Goal: Navigation & Orientation: Find specific page/section

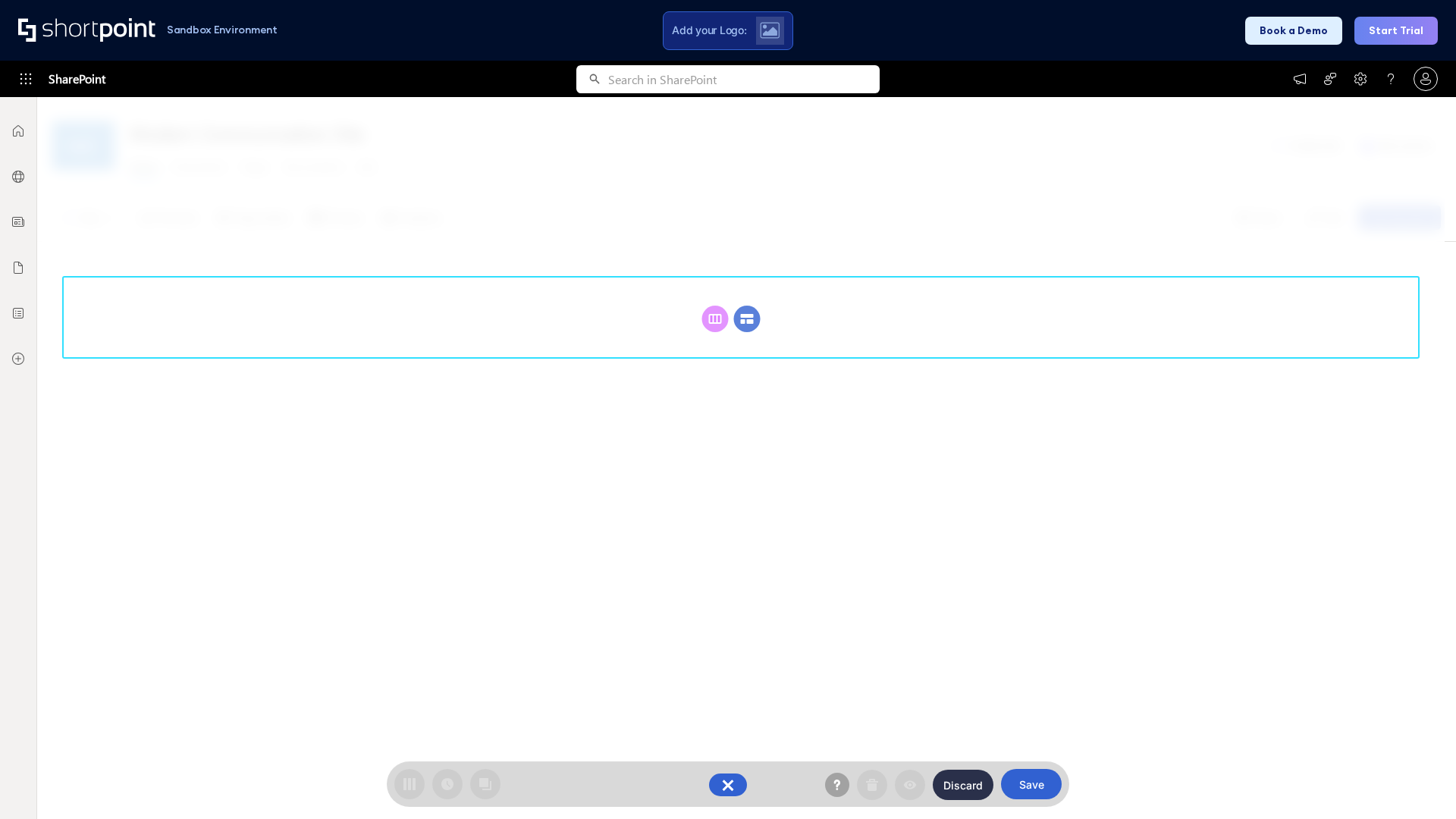
click at [747, 318] on circle at bounding box center [747, 319] width 27 height 27
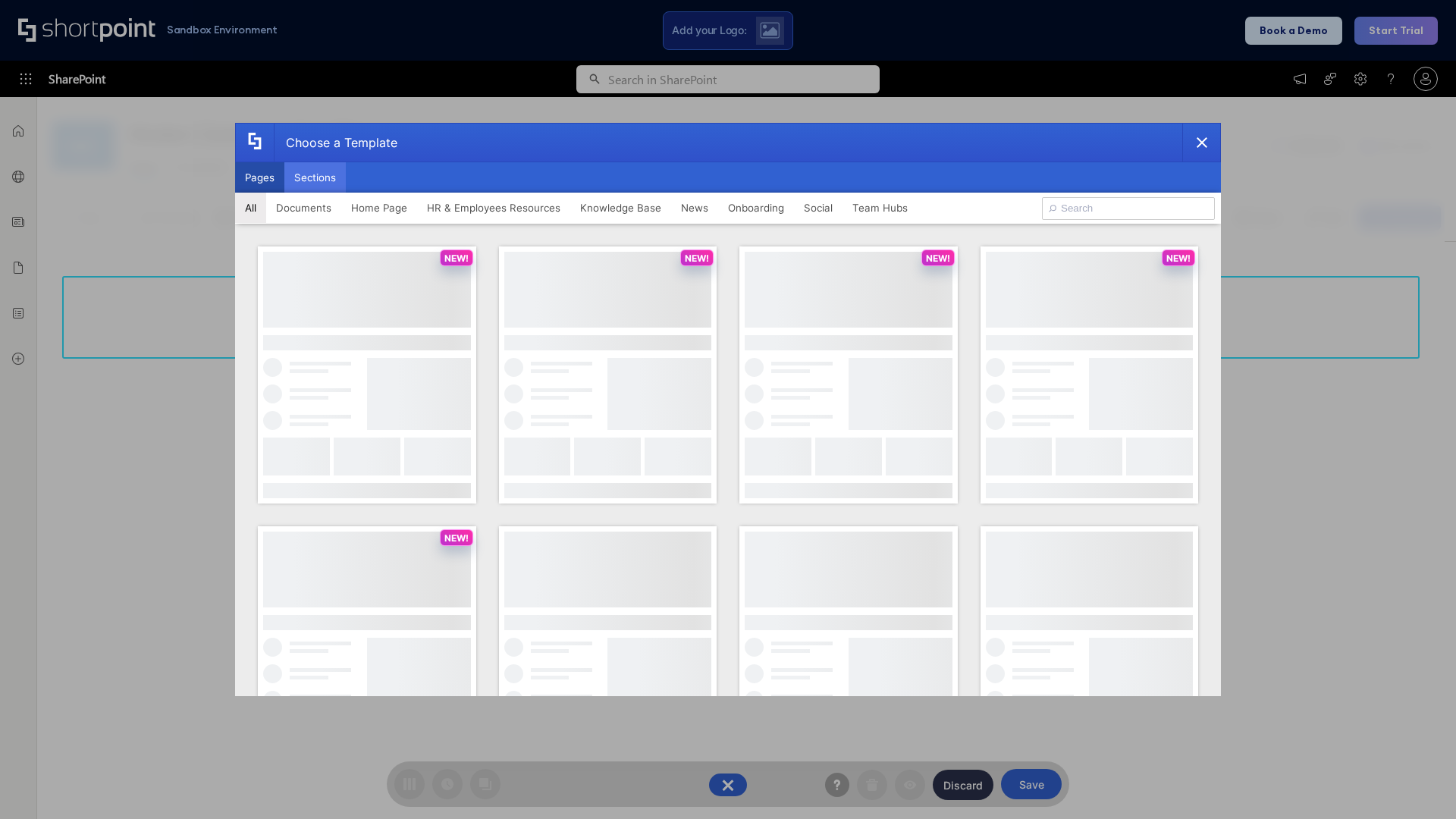
click at [314, 177] on button "Sections" at bounding box center [315, 177] width 61 height 30
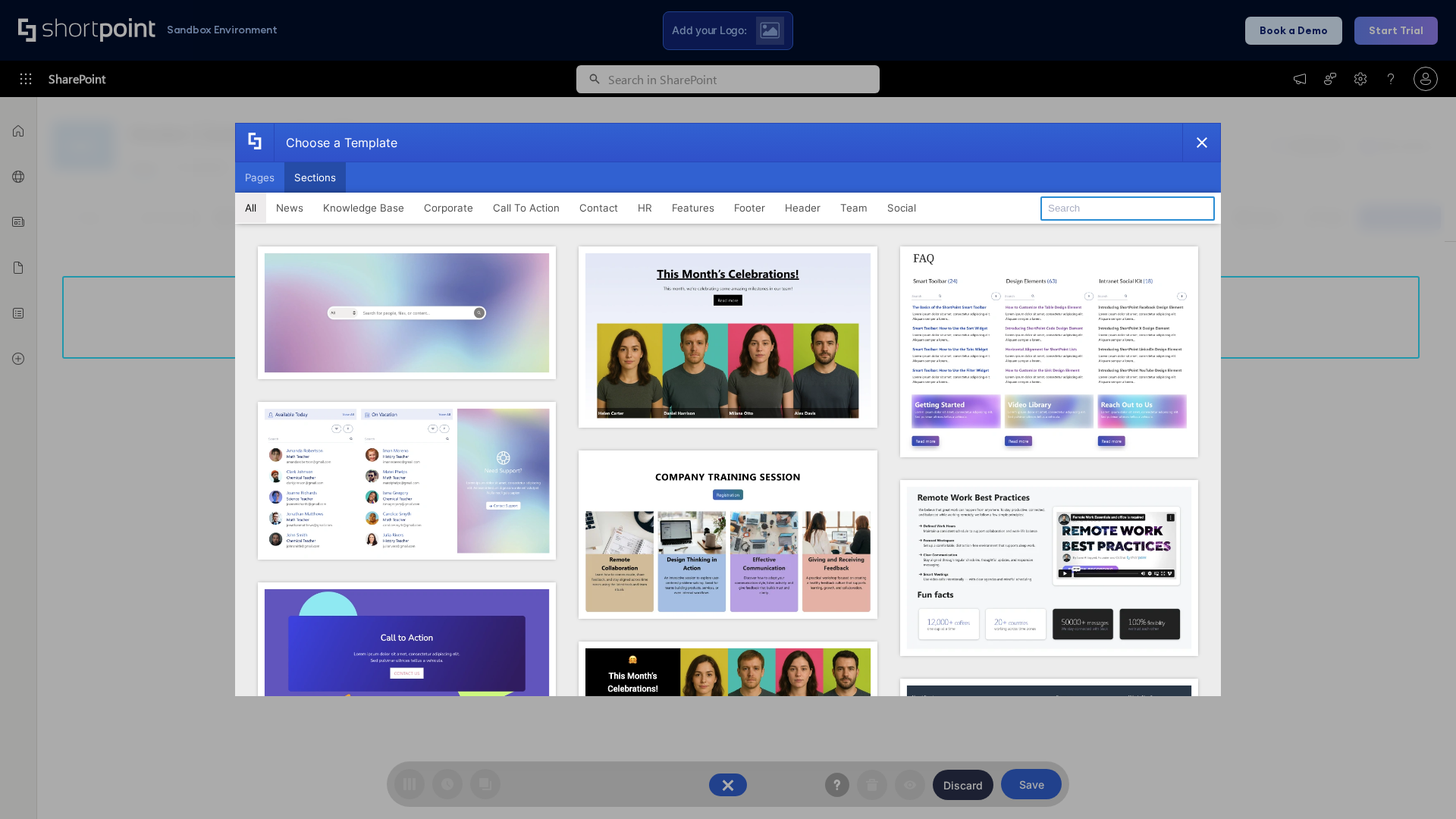
type input "Search"
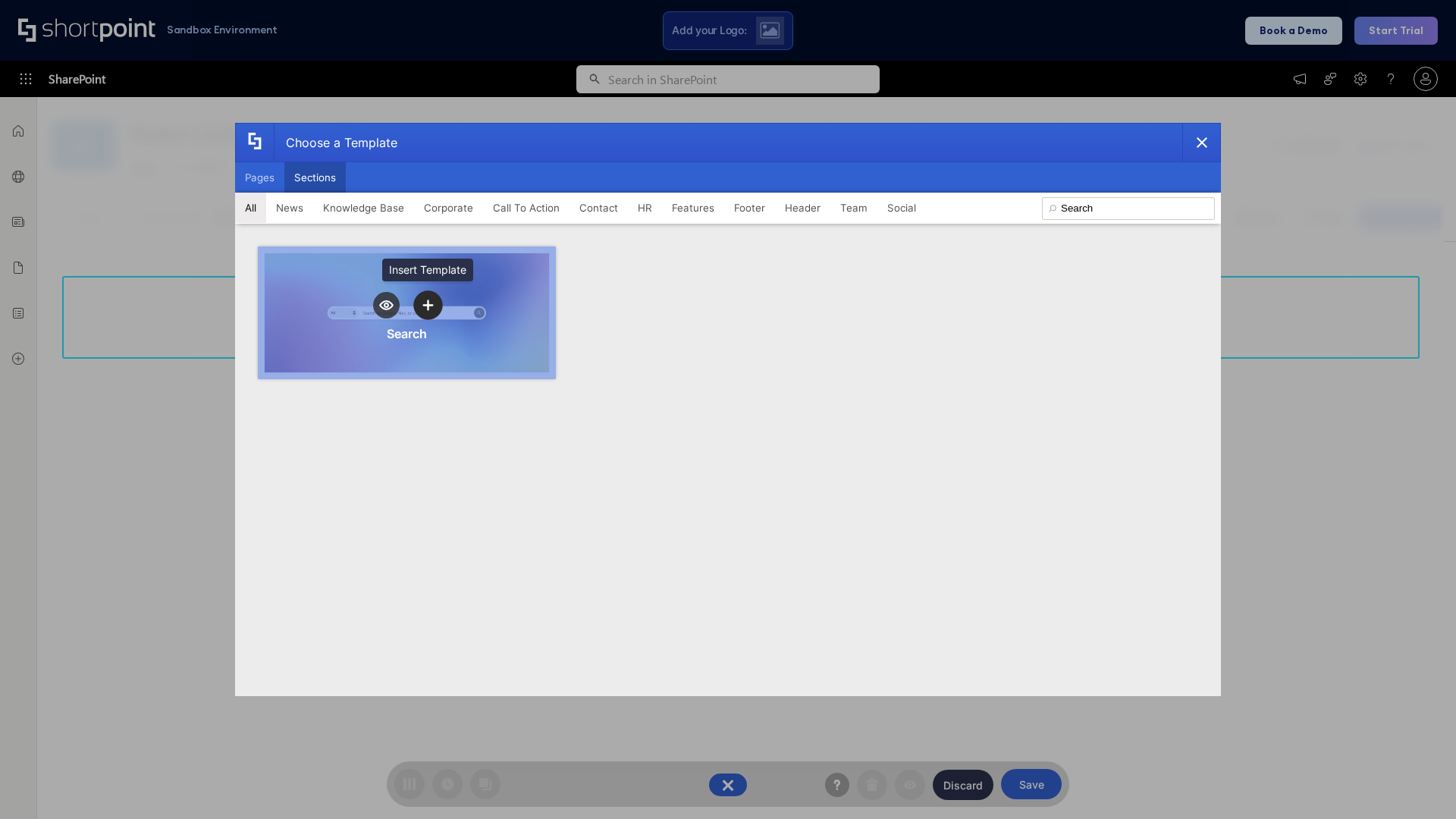
click at [427, 305] on icon "template selector" at bounding box center [428, 306] width 11 height 11
